Goal: Navigation & Orientation: Understand site structure

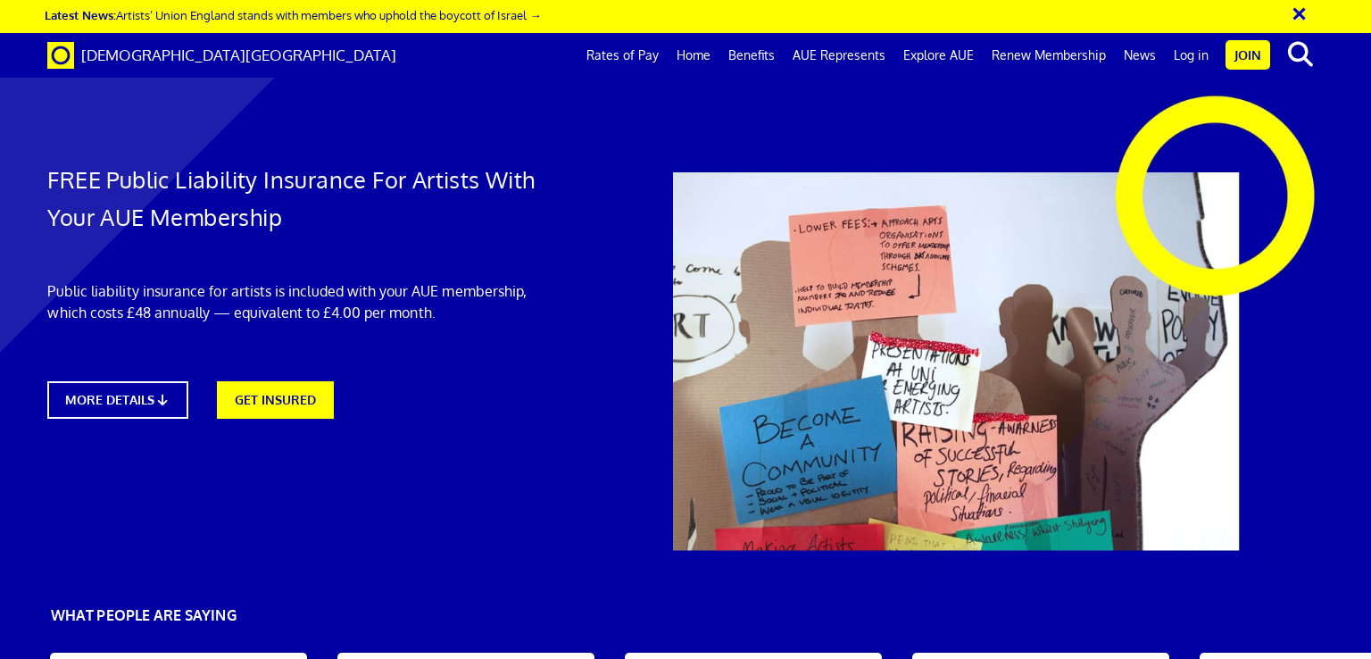
scroll to position [0, 13]
click at [746, 56] on link "Benefits" at bounding box center [751, 55] width 64 height 45
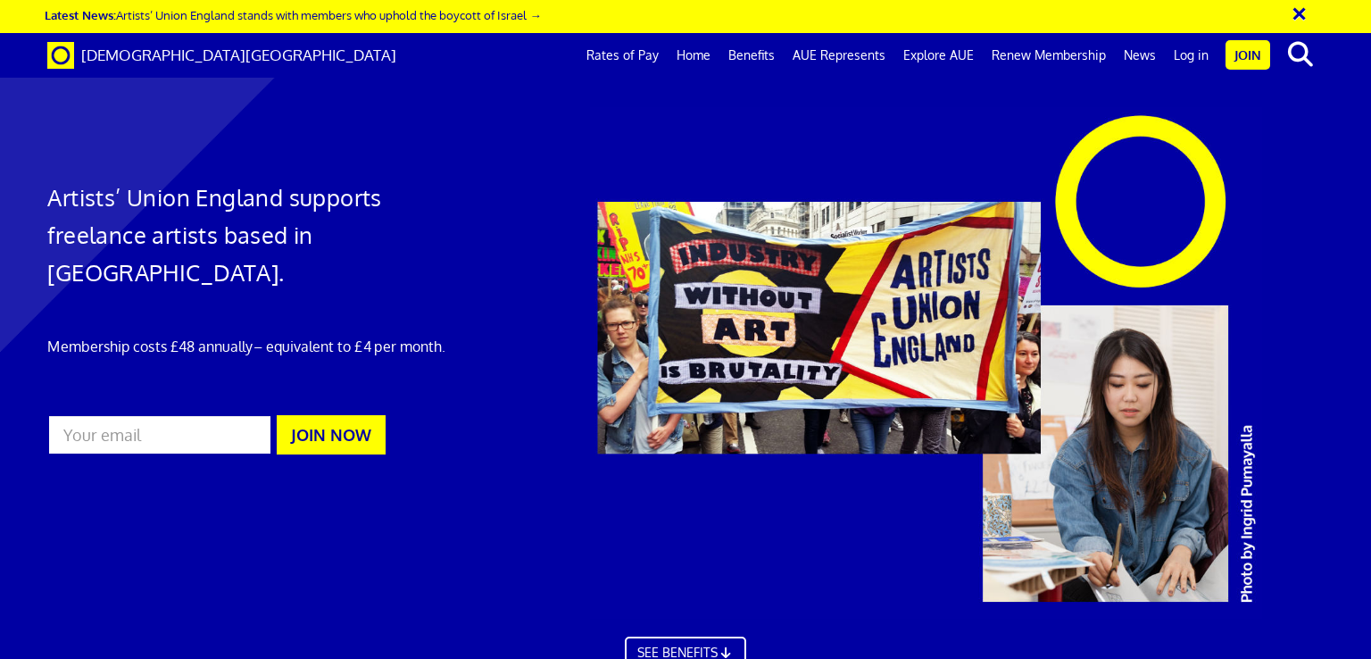
scroll to position [700, 0]
click at [618, 52] on link "Rates of Pay" at bounding box center [622, 55] width 90 height 45
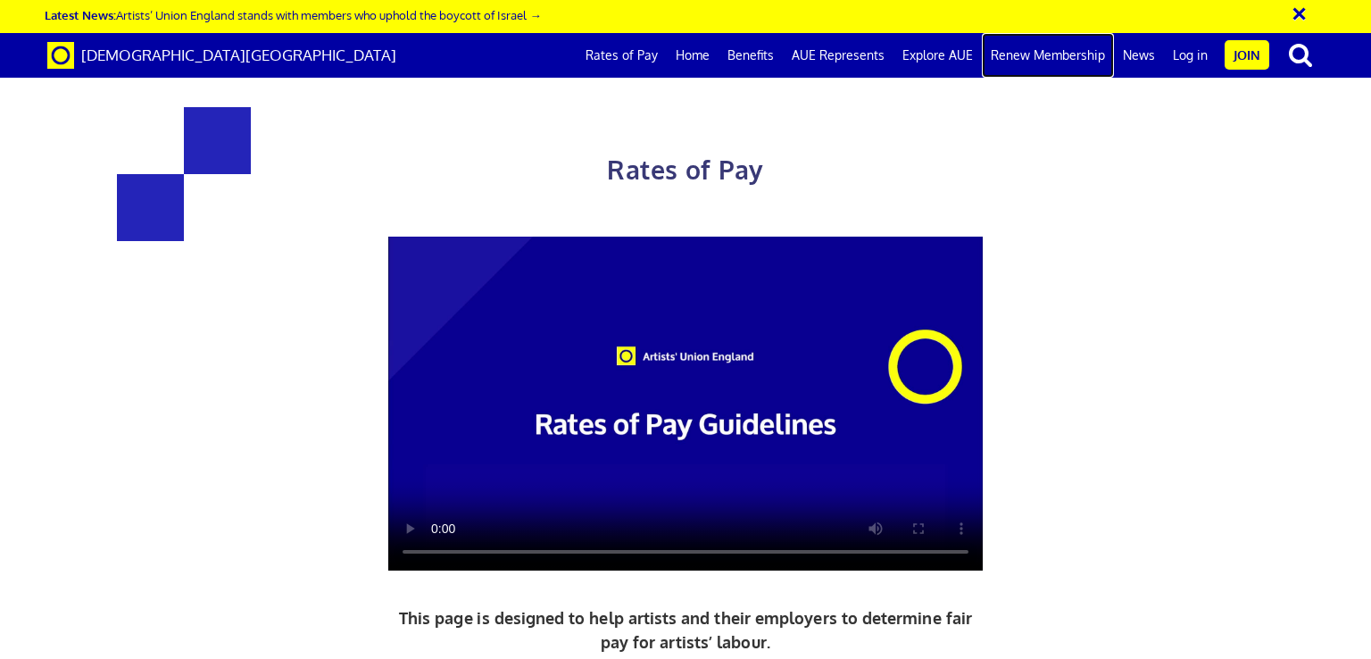
click at [1067, 50] on link "Renew Membership" at bounding box center [1048, 55] width 132 height 45
click at [715, 53] on link "Home" at bounding box center [693, 55] width 52 height 45
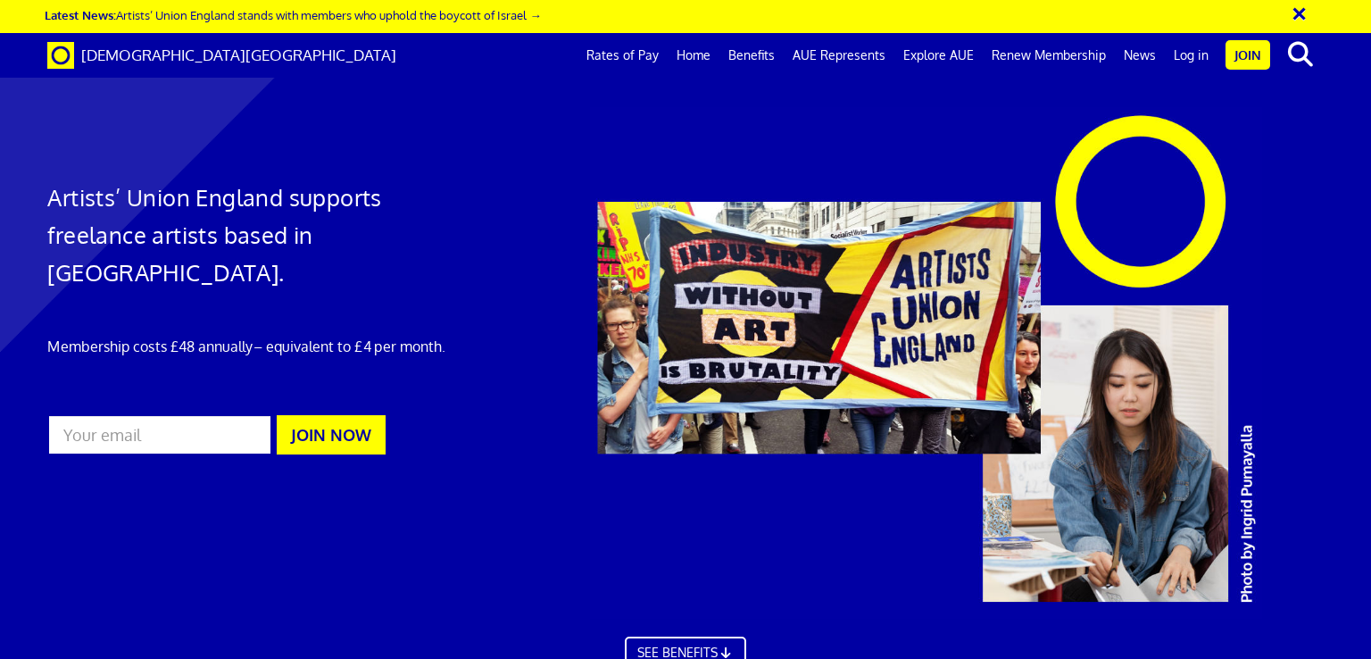
scroll to position [803, 0]
